Goal: Find specific page/section: Find specific page/section

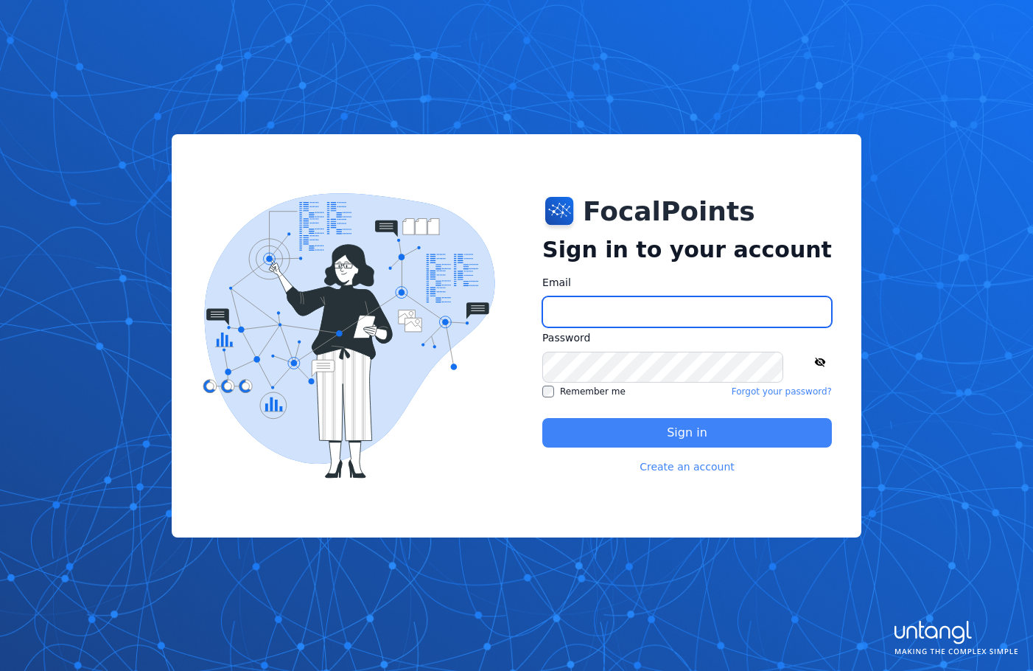
type input "**********"
click at [670, 426] on button "Sign in" at bounding box center [687, 432] width 290 height 29
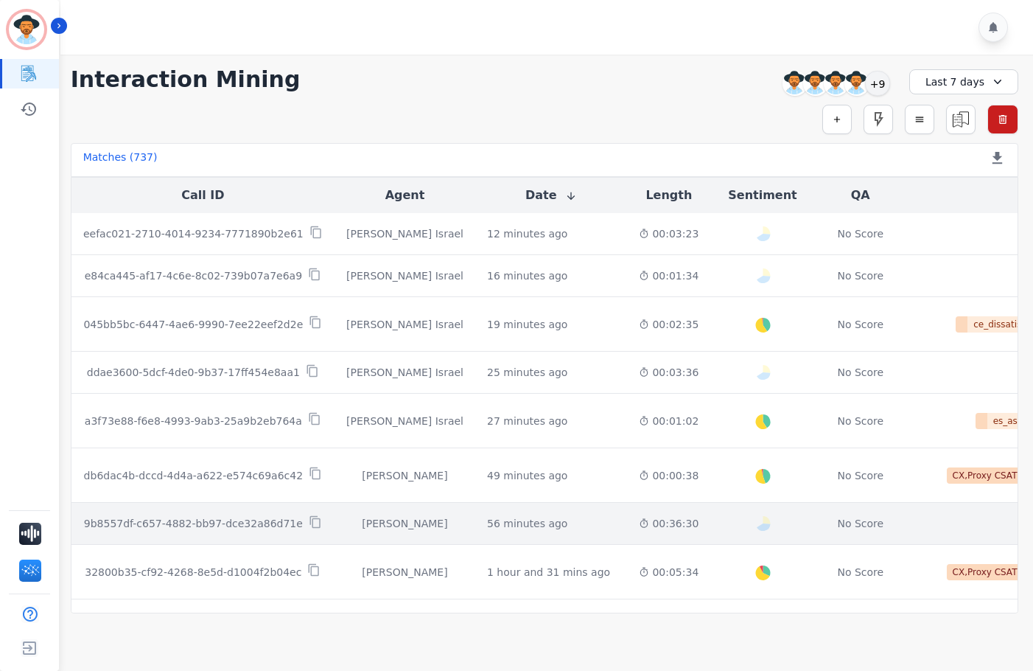
click at [545, 538] on td "56 minutes ago Start at: [DATE] 9:27am" at bounding box center [551, 524] width 152 height 42
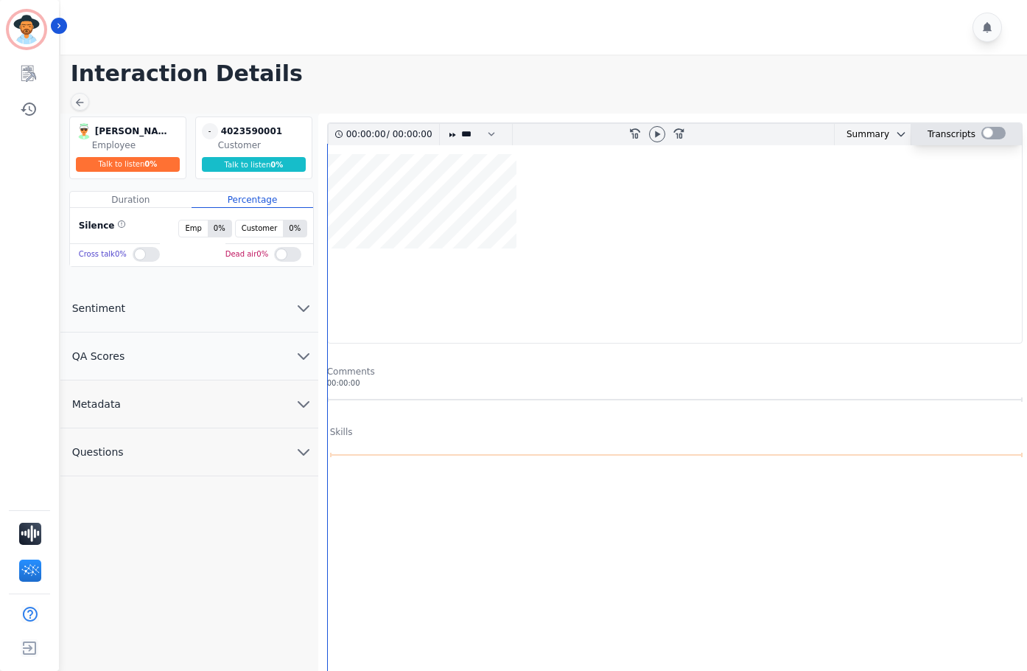
click at [987, 130] on div at bounding box center [994, 133] width 24 height 13
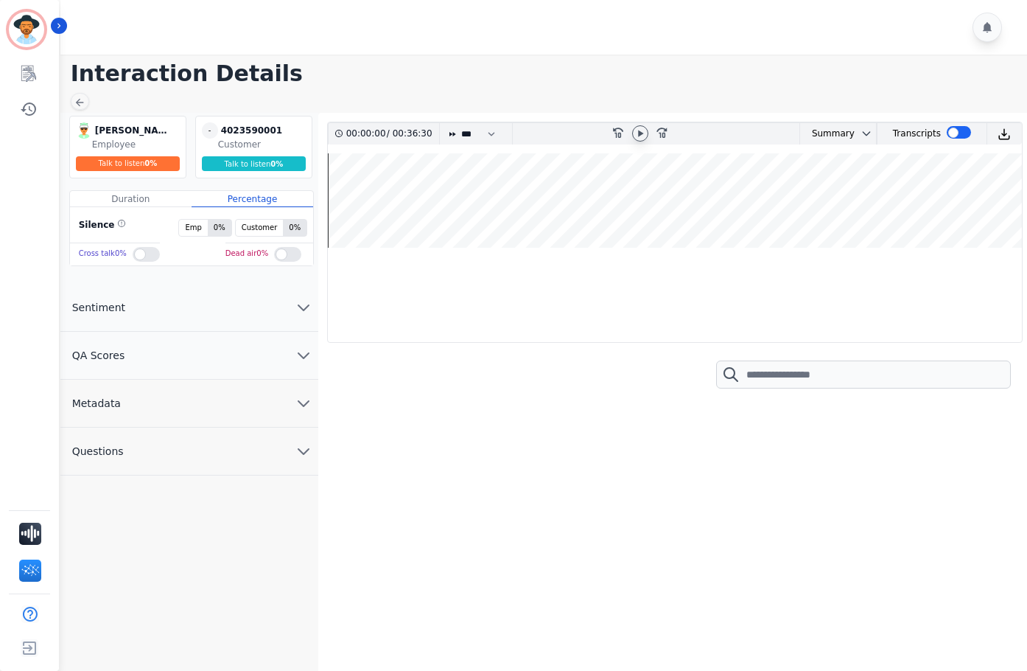
click at [639, 126] on div at bounding box center [640, 133] width 16 height 16
click at [950, 134] on div at bounding box center [959, 132] width 24 height 13
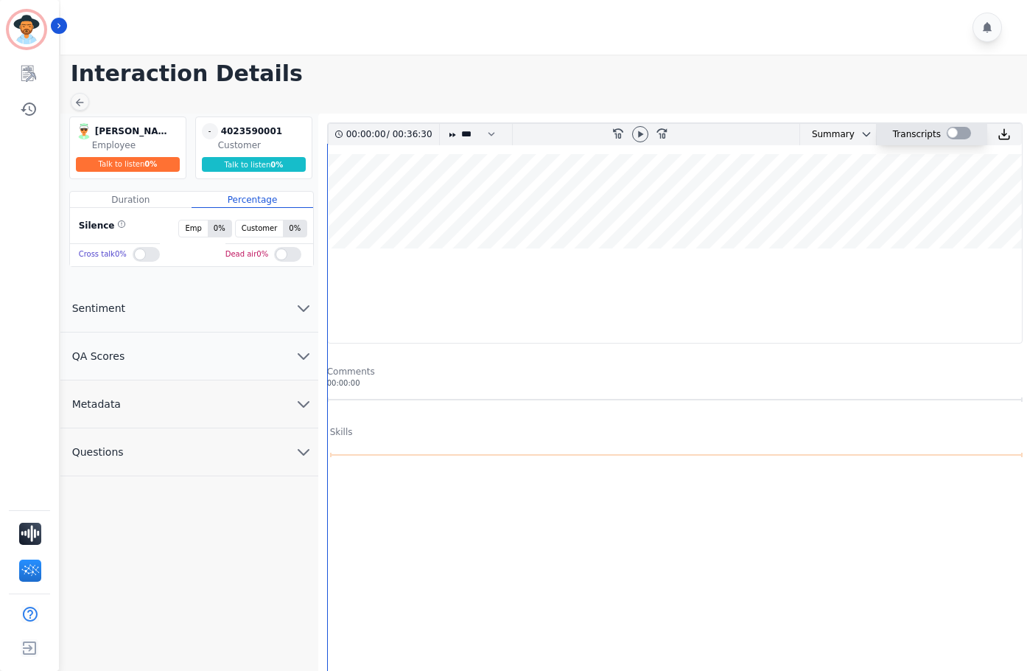
click at [950, 134] on div at bounding box center [959, 133] width 24 height 13
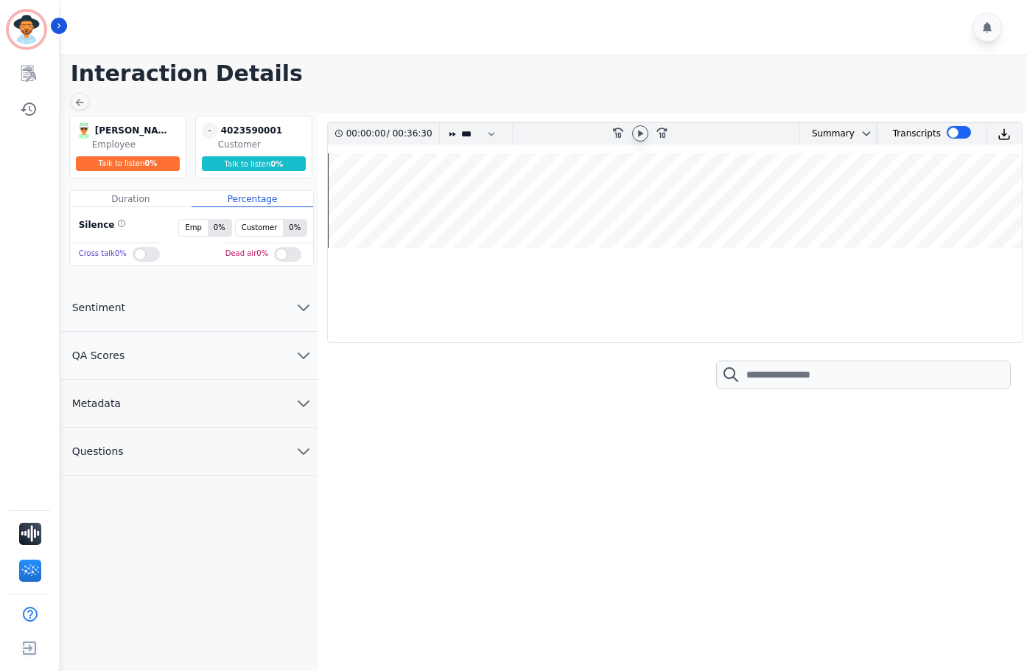
click at [638, 133] on icon at bounding box center [641, 134] width 12 height 12
click at [637, 133] on icon at bounding box center [641, 134] width 12 height 12
click at [1004, 133] on img at bounding box center [1004, 134] width 13 height 13
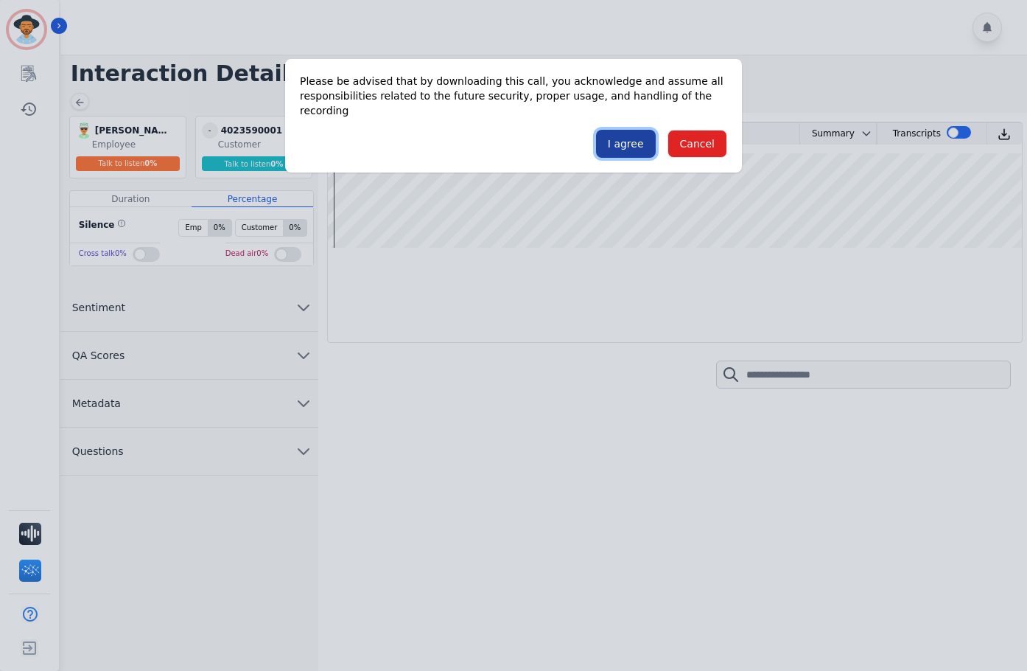
click at [623, 133] on button "I agree" at bounding box center [626, 144] width 60 height 28
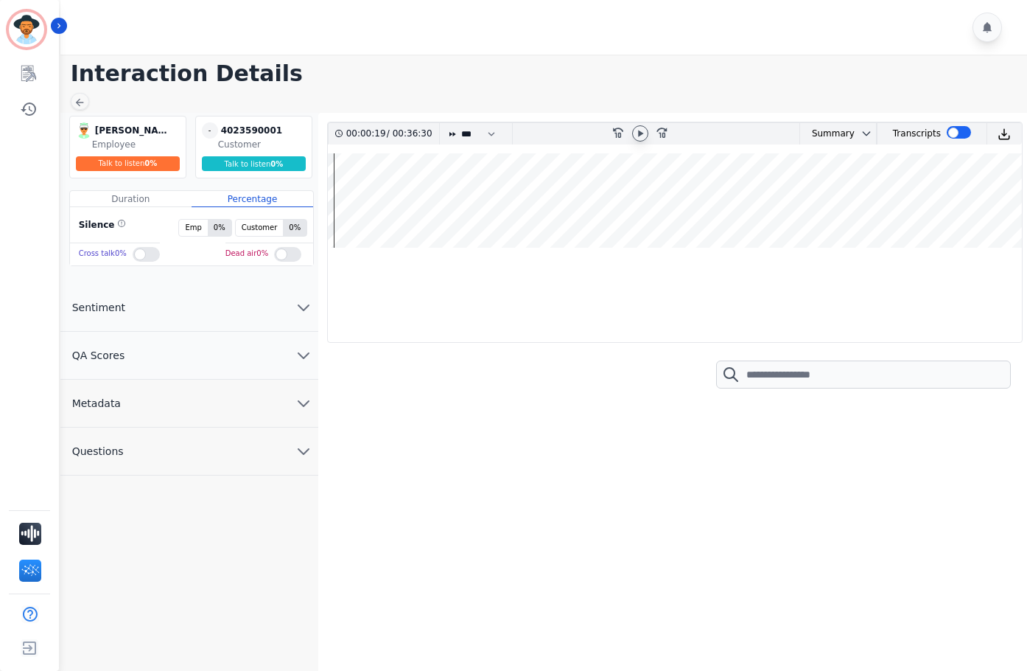
drag, startPoint x: 589, startPoint y: 456, endPoint x: 601, endPoint y: 442, distance: 18.2
click at [589, 456] on div at bounding box center [671, 535] width 689 height 258
